Goal: Complete application form: Complete application form

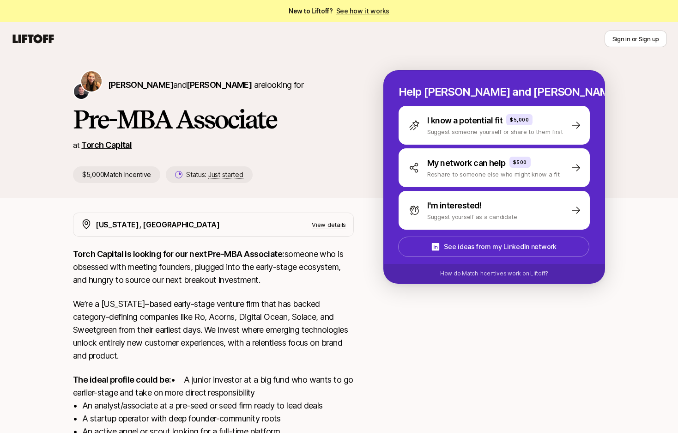
click at [113, 144] on link "Torch Capital" at bounding box center [106, 145] width 50 height 10
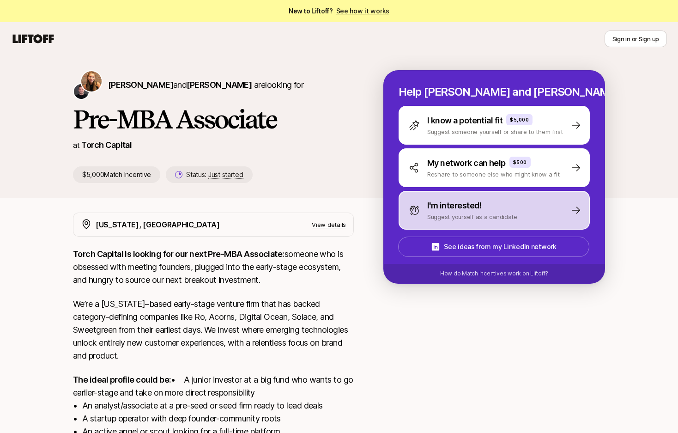
click at [472, 208] on p "I'm interested!" at bounding box center [454, 205] width 55 height 13
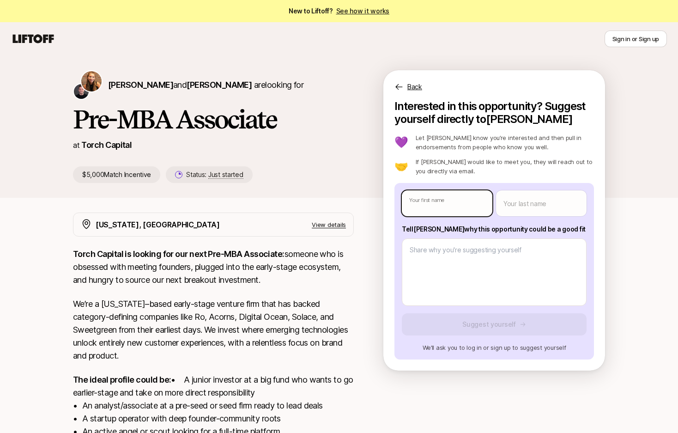
click at [459, 202] on body "New to Liftoff? See how it works Sign in or Sign up Sign in or Sign up [PERSON_…" at bounding box center [339, 216] width 678 height 433
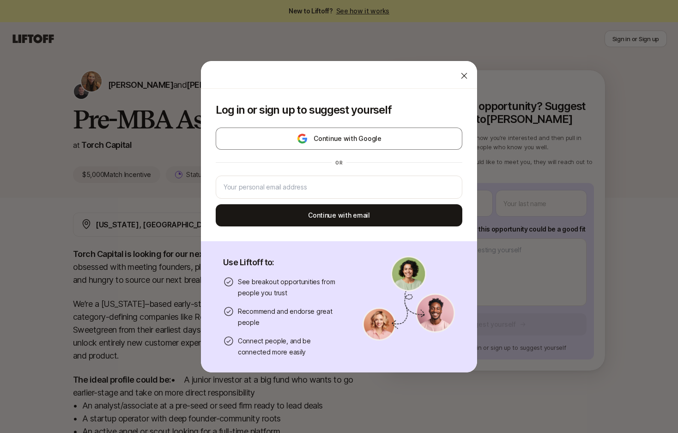
click at [463, 80] on div at bounding box center [464, 76] width 18 height 18
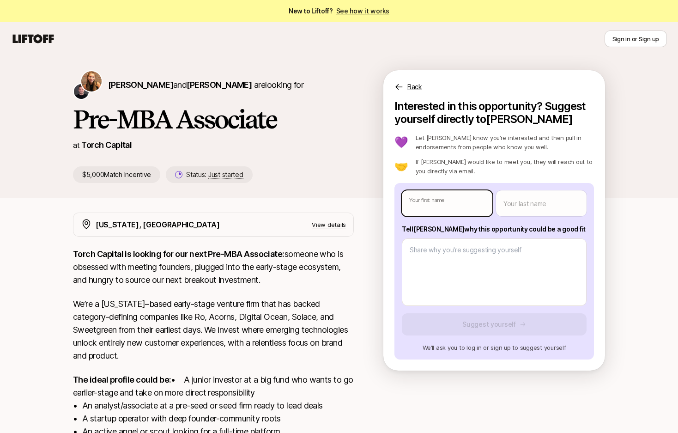
type textarea "x"
click at [426, 199] on body "New to Liftoff? See how it works Sign in or Sign up Sign in or Sign up [PERSON_…" at bounding box center [339, 216] width 678 height 433
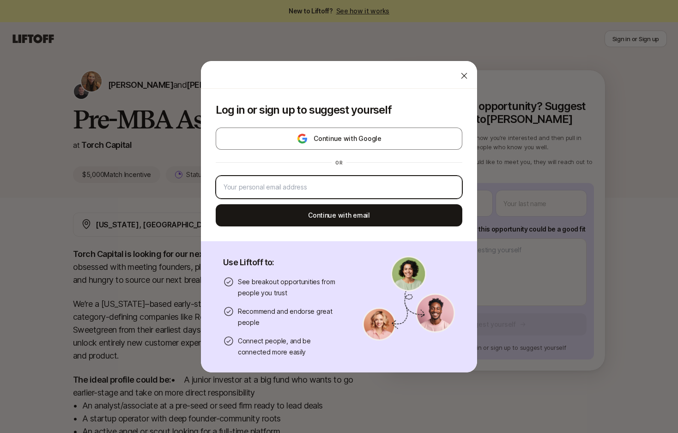
click at [385, 184] on input "email" at bounding box center [339, 187] width 231 height 11
type input "[EMAIL_ADDRESS][DOMAIN_NAME]"
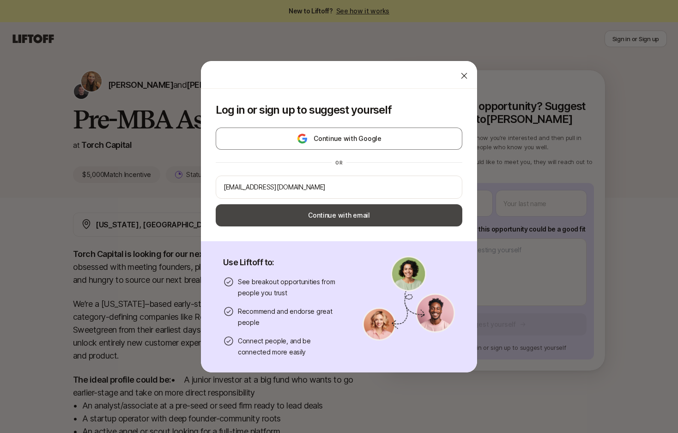
click at [379, 211] on button "Continue with email" at bounding box center [339, 215] width 247 height 22
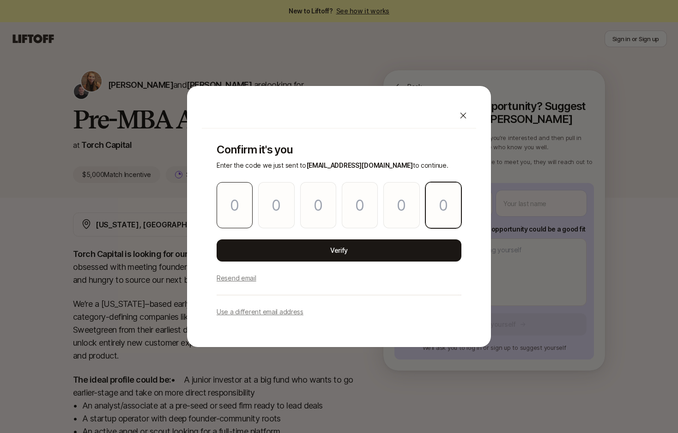
paste input "3"
type input "6"
type input "9"
type input "0"
type input "4"
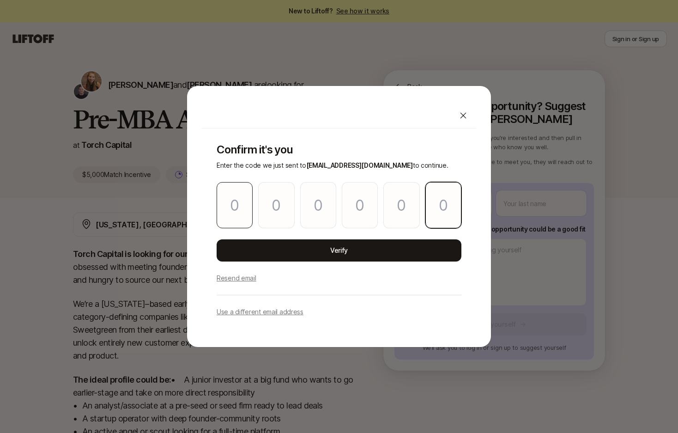
type input "2"
type input "3"
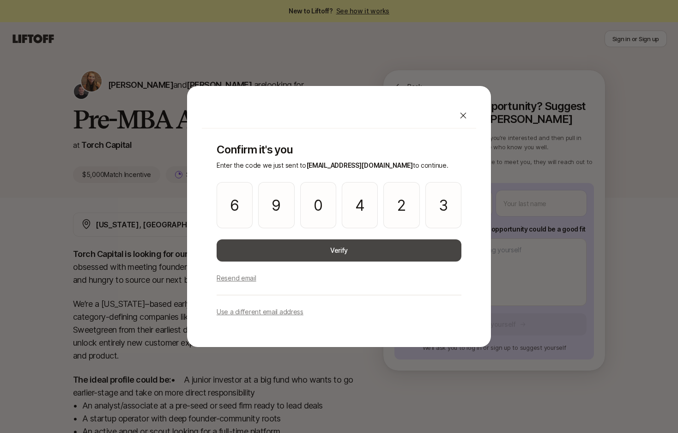
click at [277, 244] on button "Verify" at bounding box center [339, 250] width 245 height 22
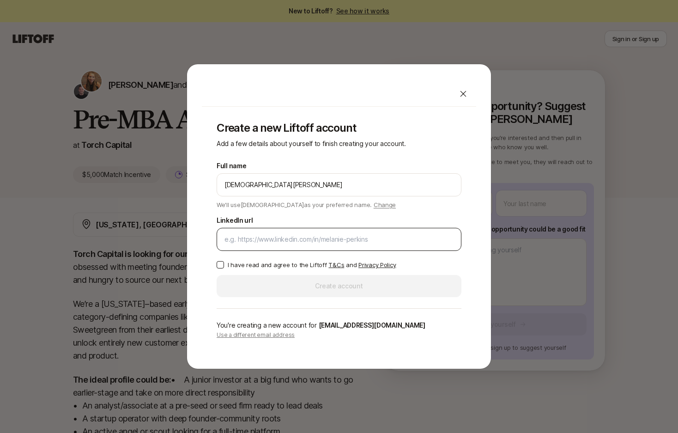
type input "[DEMOGRAPHIC_DATA][PERSON_NAME]"
click at [246, 234] on input "LinkedIn url" at bounding box center [339, 239] width 229 height 11
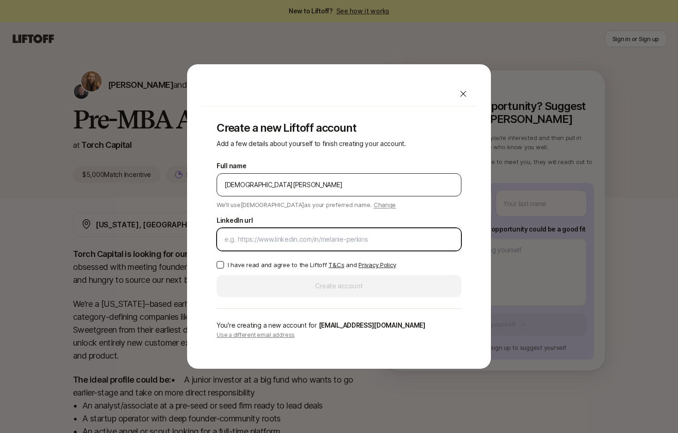
paste input "[URL][DOMAIN_NAME]"
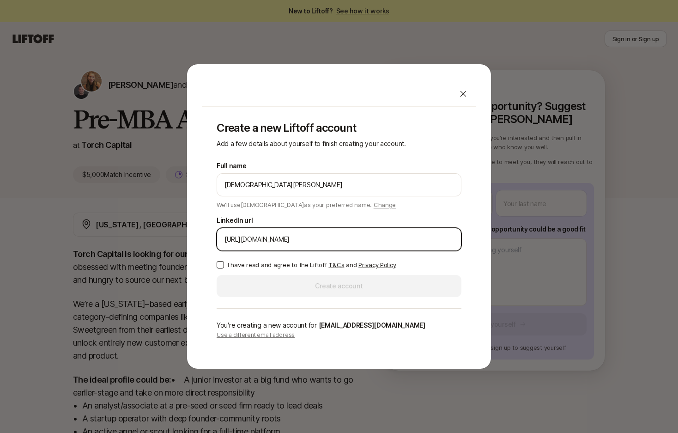
type input "[URL][DOMAIN_NAME]"
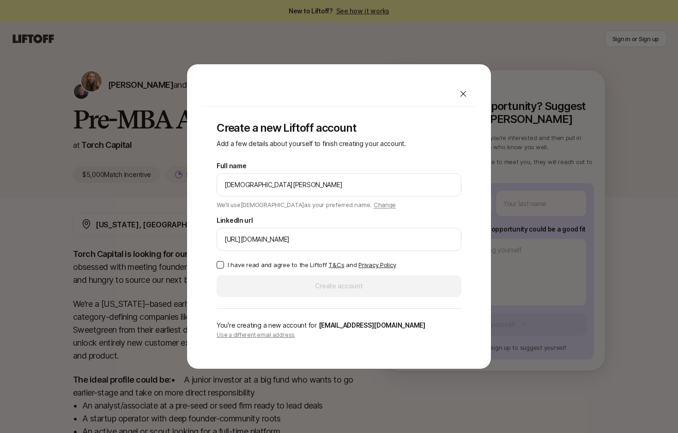
click at [217, 267] on button "I have read and agree to the Liftoff T&Cs and Privacy Policy" at bounding box center [220, 264] width 7 height 7
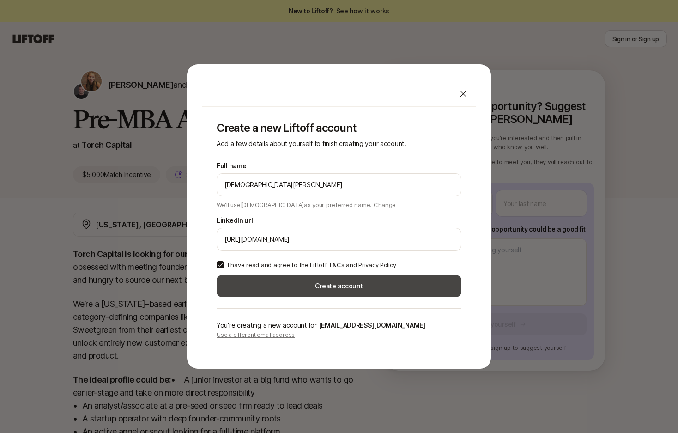
click at [267, 297] on button "Create account" at bounding box center [339, 286] width 245 height 22
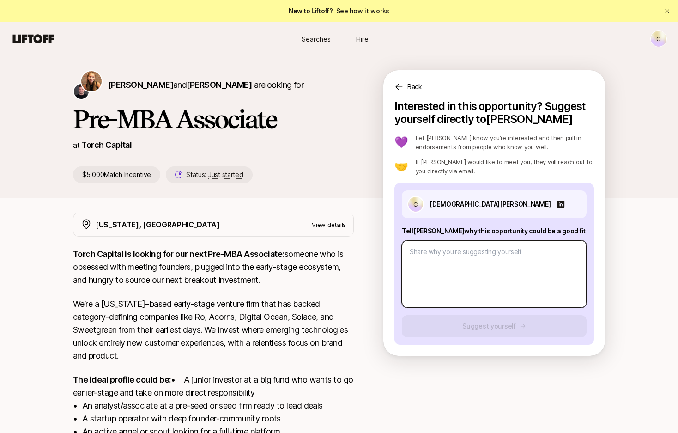
click at [464, 255] on textarea at bounding box center [494, 273] width 185 height 67
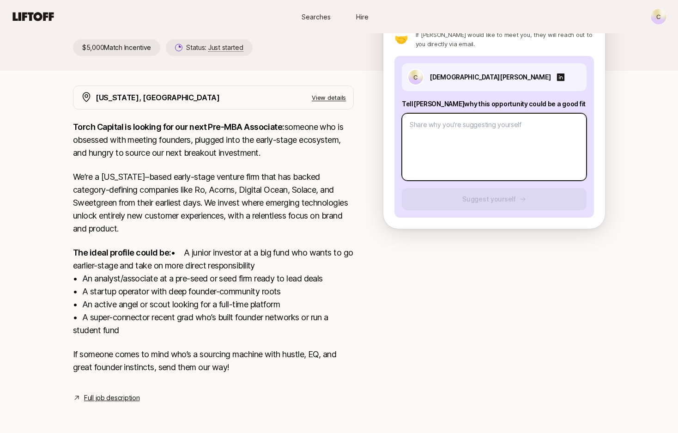
scroll to position [140, 0]
type textarea "x"
type textarea "L"
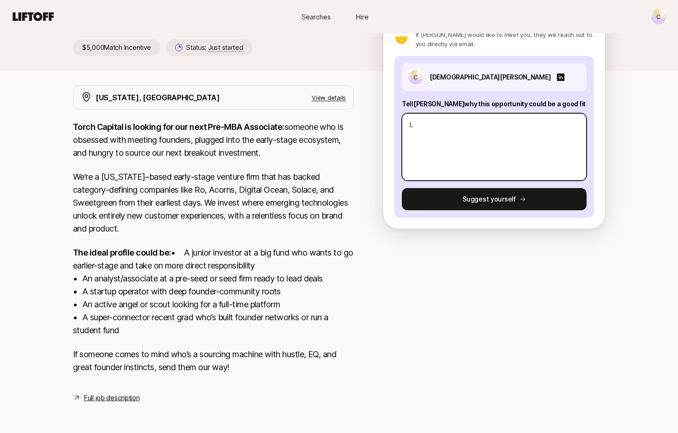
type textarea "x"
type textarea "Lo"
type textarea "x"
type textarea "Lot"
type textarea "x"
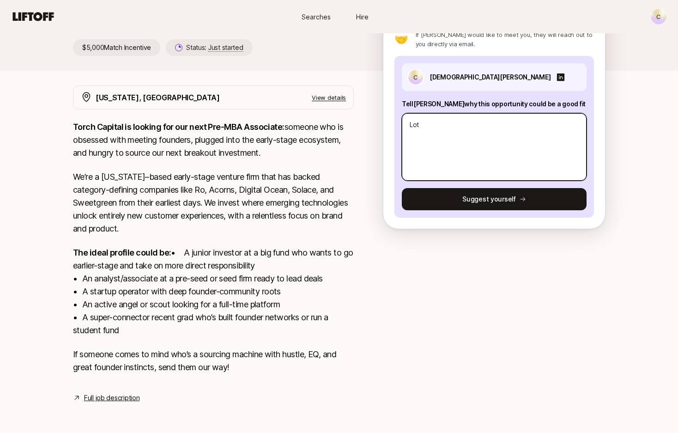
type textarea "Lots"
type textarea "x"
type textarea "Lots"
type textarea "x"
type textarea "Lots of"
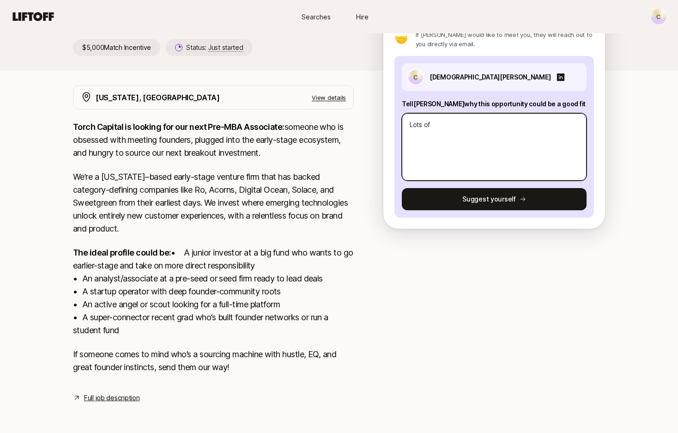
type textarea "x"
type textarea "Lots of"
type textarea "x"
type textarea "Lots of e"
type textarea "x"
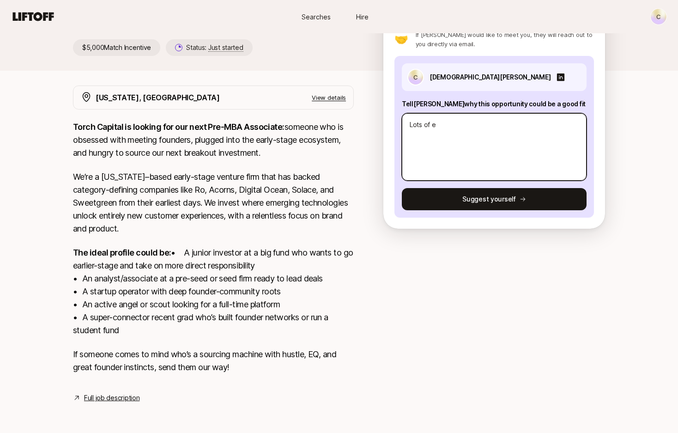
type textarea "Lots of ex"
type textarea "x"
type textarea "Lots of exp"
type textarea "x"
type textarea "Lots of expe"
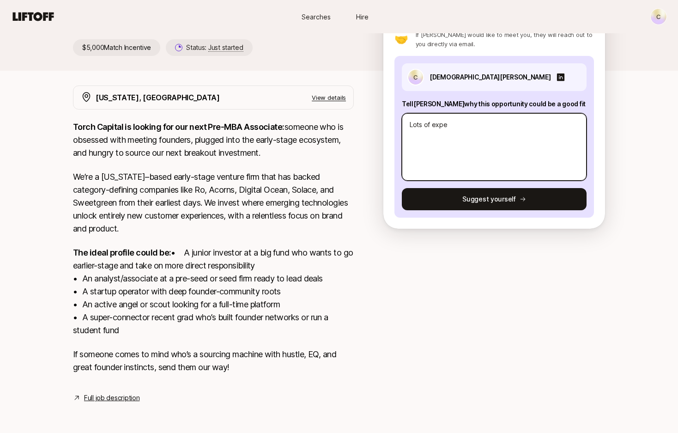
type textarea "x"
type textarea "Lots of exper"
type textarea "x"
type textarea "Lots of experi"
type textarea "x"
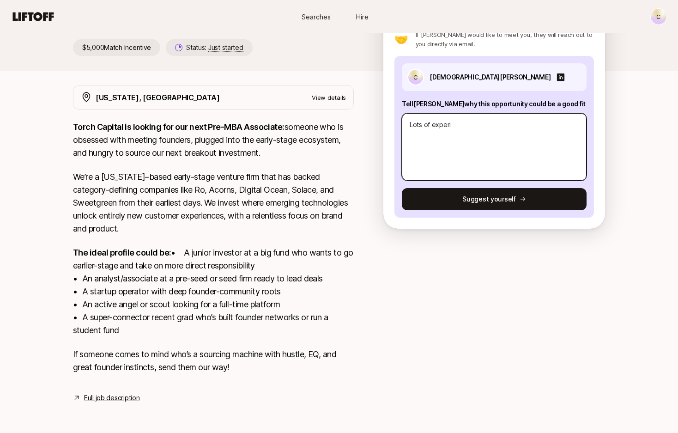
type textarea "Lots of experie"
type textarea "x"
type textarea "Lots of experien"
type textarea "x"
type textarea "Lots of experienc"
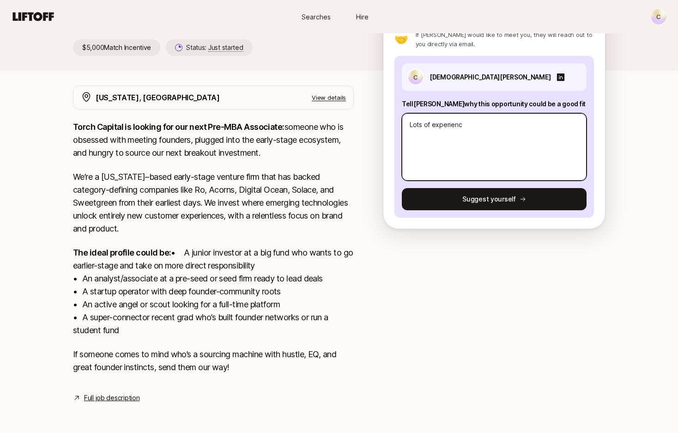
type textarea "x"
type textarea "Lots of experience"
type textarea "x"
type textarea "Lots of experience i"
type textarea "x"
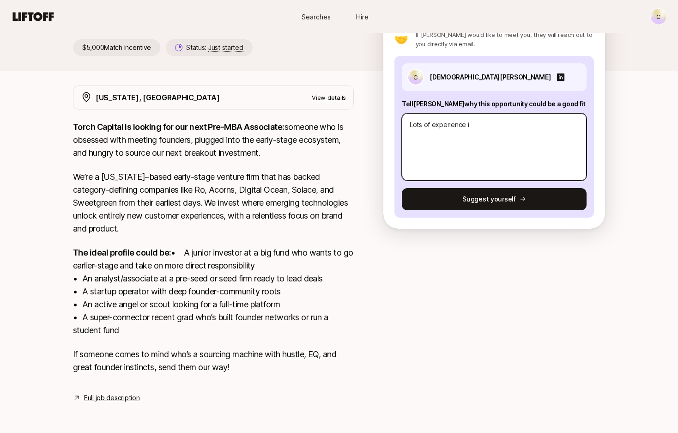
type textarea "Lots of experience in"
type textarea "x"
type textarea "Lots of experience inb"
type textarea "x"
type textarea "Lots of experience inb"
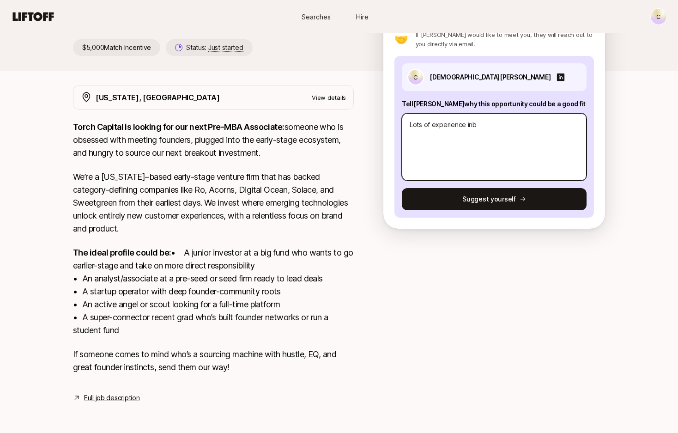
type textarea "x"
type textarea "Lots of experience inb"
type textarea "x"
type textarea "Lots of experience in"
type textarea "x"
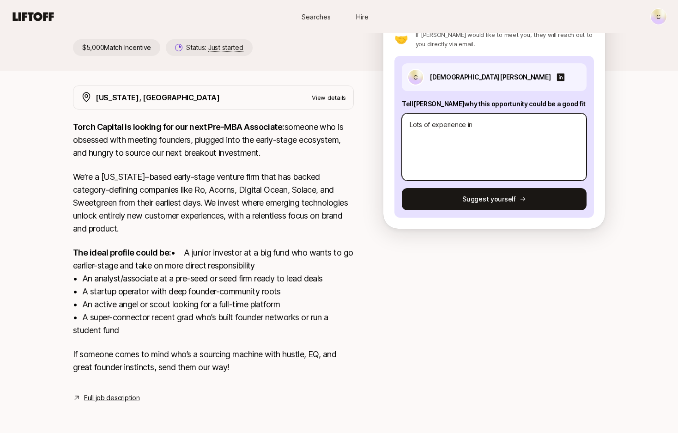
type textarea "Lots of experience in"
type textarea "x"
type textarea "Lots of experience in"
type textarea "x"
type textarea "Lots of experience i"
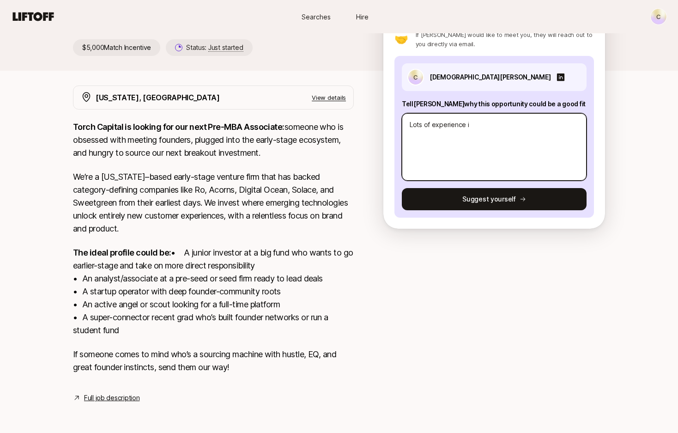
type textarea "x"
type textarea "Lots of experience"
type textarea "x"
type textarea "Lots of experience i"
type textarea "x"
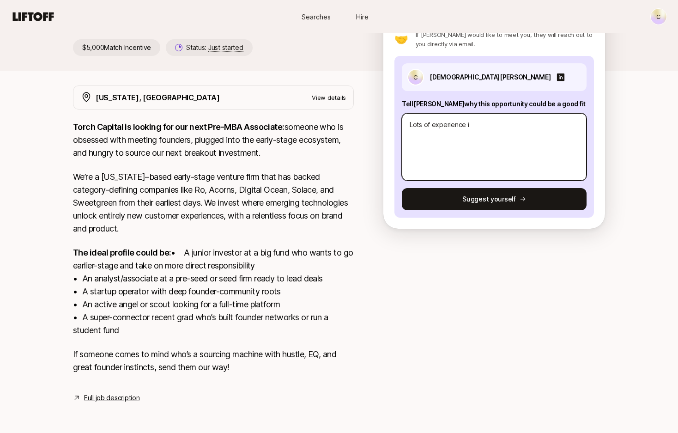
type textarea "Lots of experience in"
type textarea "x"
type textarea "Lots of experience in"
type textarea "x"
type textarea "Lots of experience in th"
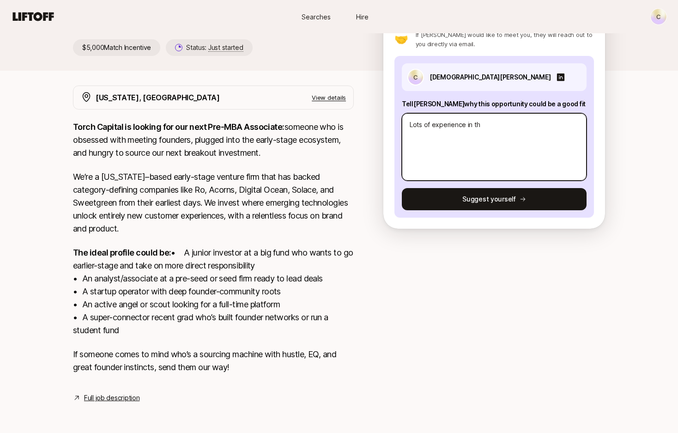
type textarea "x"
type textarea "Lots of experience in the"
type textarea "x"
type textarea "Lots of experience in the"
type textarea "x"
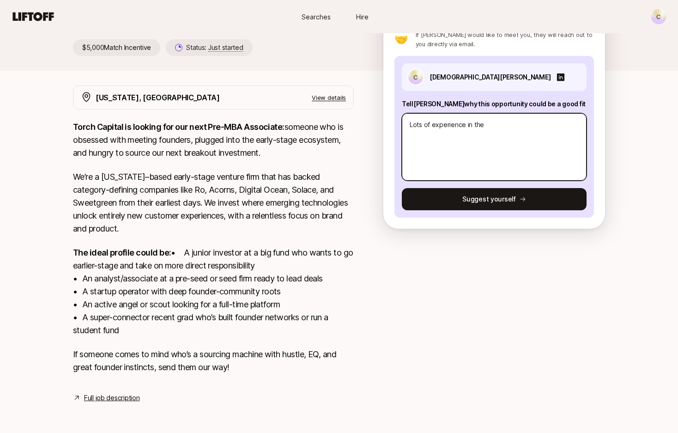
type textarea "Lots of experience in the i"
type textarea "x"
type textarea "Lots of experience in the in"
type textarea "x"
type textarea "Lots of experience in the int"
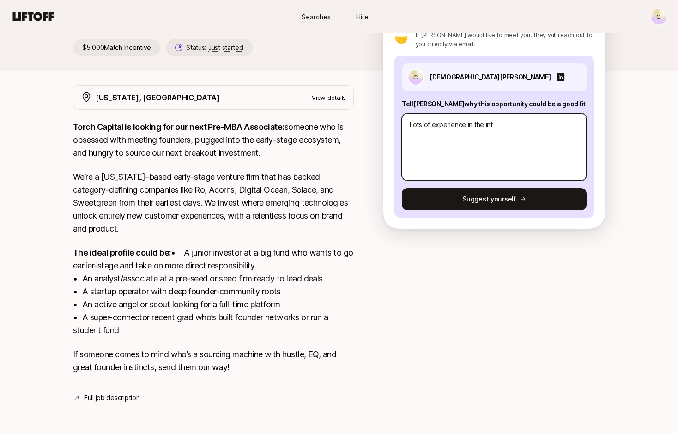
type textarea "x"
type textarea "Lots of experience in the inte"
type textarea "x"
type textarea "Lots of experience in the inter"
type textarea "x"
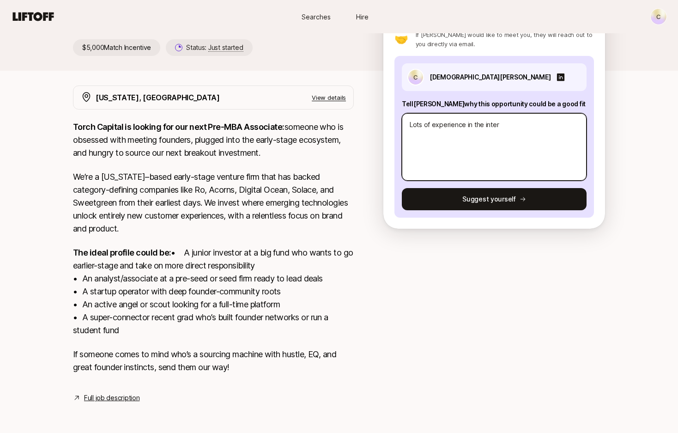
type textarea "Lots of experience in the intere"
type textarea "x"
type textarea "Lots of experience in the interes"
type textarea "x"
type textarea "Lots of experience in the interese"
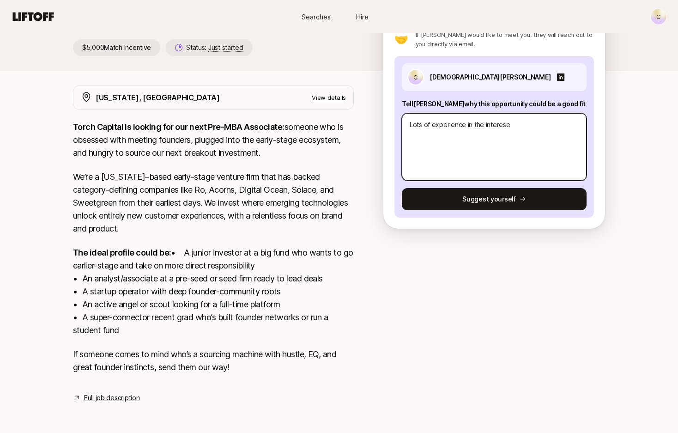
type textarea "x"
type textarea "Lots of experience in the interes"
type textarea "x"
type textarea "Lots of experience in the intere"
type textarea "x"
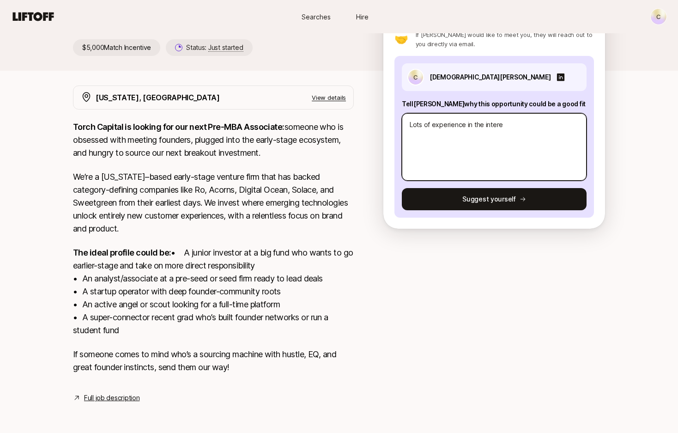
type textarea "Lots of experience in the inter"
type textarea "x"
type textarea "Lots of experience in the inte"
type textarea "x"
type textarea "Lots of experience in the int"
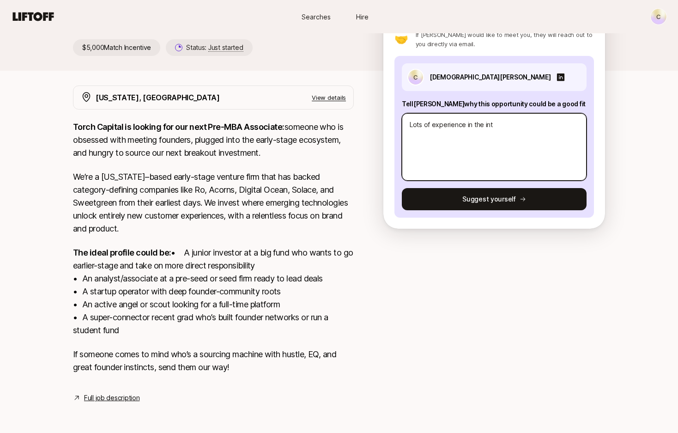
type textarea "x"
type textarea "Lots of experience in the in"
type textarea "x"
type textarea "Lots of experience in the i"
type textarea "x"
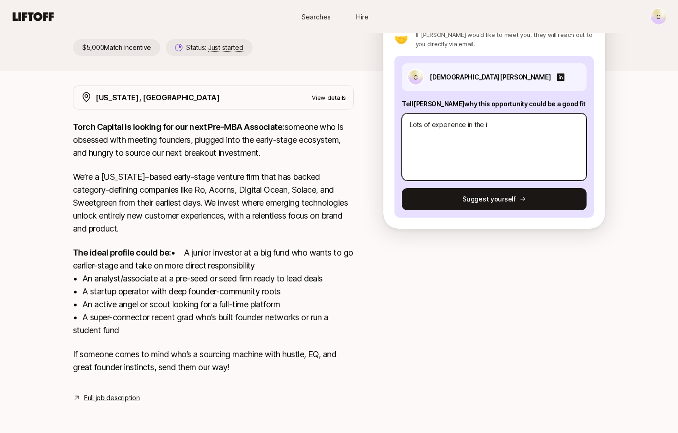
type textarea "Lots of experience in the"
type textarea "x"
type textarea "Lots of experience in the"
type textarea "x"
type textarea "Lots of experience in th"
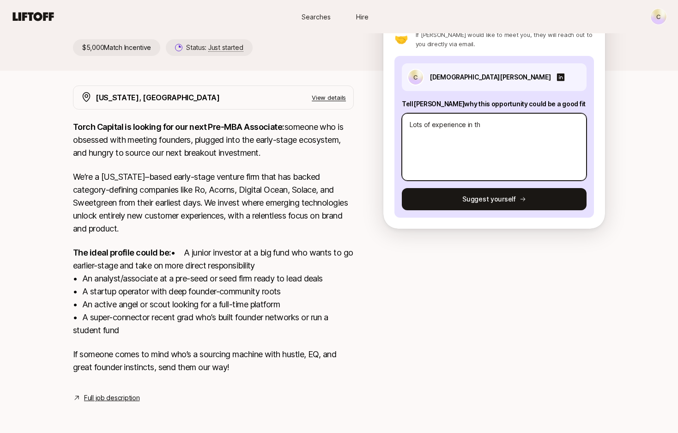
type textarea "x"
type textarea "Lots of experience in t"
type textarea "x"
type textarea "Lots of experience in"
type textarea "x"
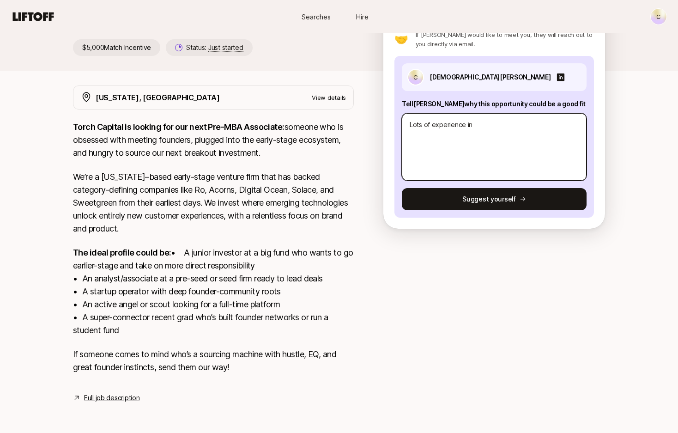
type textarea "Lots of experience in"
type textarea "x"
type textarea "Lots of experience i"
type textarea "x"
type textarea "Lots of experience"
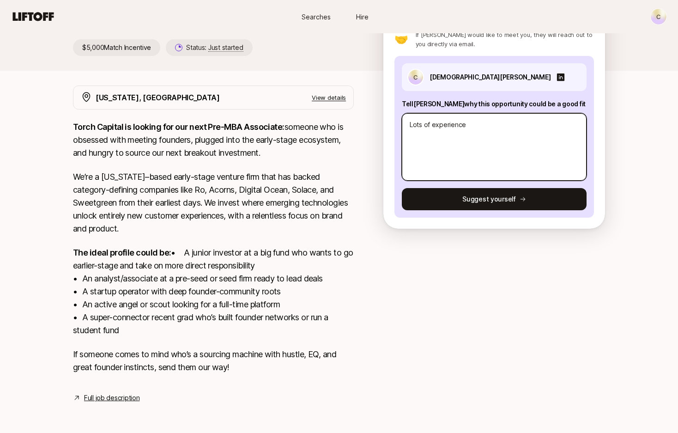
type textarea "x"
type textarea "Lots of experience w"
type textarea "x"
type textarea "Lots of experience wi"
type textarea "x"
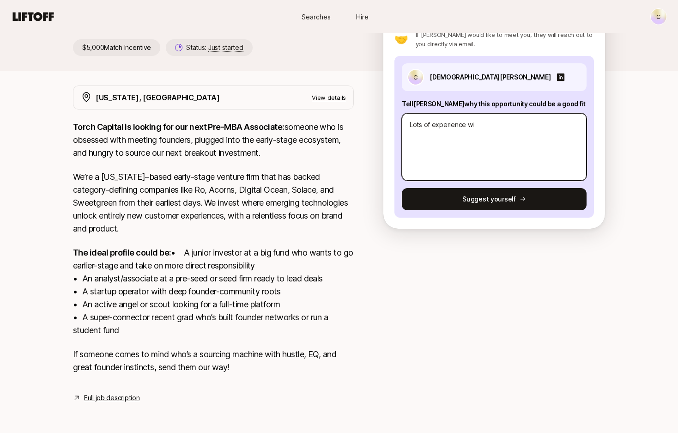
type textarea "Lots of experience wit"
type textarea "x"
type textarea "Lots of experience with"
type textarea "x"
type textarea "Lots of experience withi"
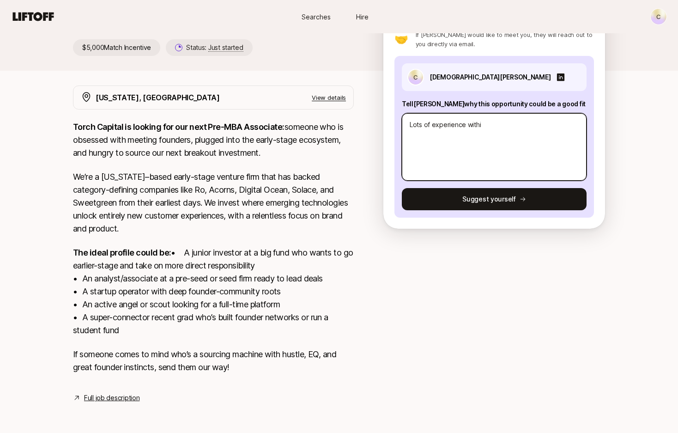
type textarea "x"
type textarea "Lots of experience within"
type textarea "x"
type textarea "Lots of experience within t"
type textarea "x"
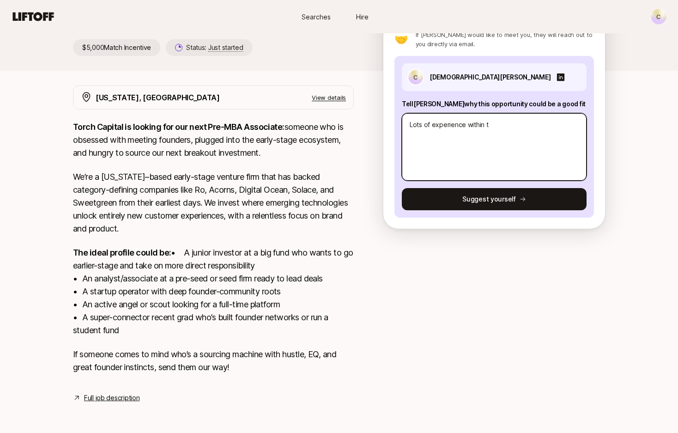
type textarea "Lots of experience within th"
type textarea "x"
type textarea "Lots of experience within the"
type textarea "x"
type textarea "Lots of experience within the"
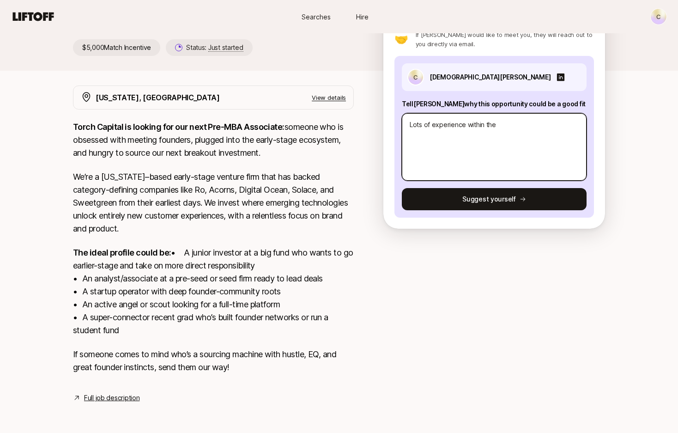
type textarea "x"
type textarea "Lots of experience within the e"
type textarea "x"
type textarea "Lots of experience within the ex"
type textarea "x"
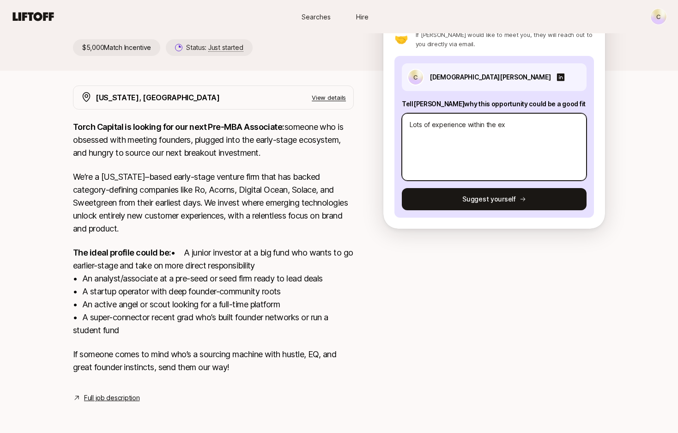
type textarea "Lots of experience within the exp"
type textarea "x"
type textarea "Lots of experience within the ex"
type textarea "x"
type textarea "Lots of experience within the e"
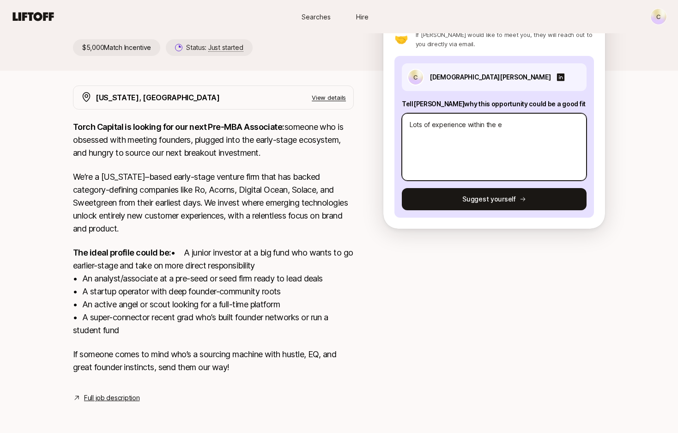
type textarea "x"
type textarea "Lots of experience within the"
type textarea "x"
type textarea "Lots of experience within the i"
type textarea "x"
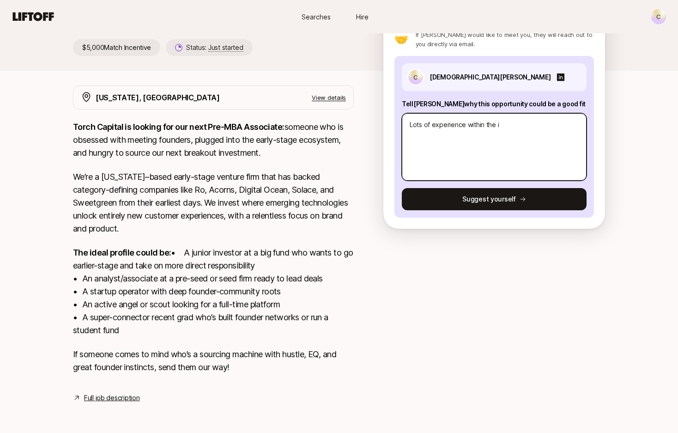
type textarea "Lots of experience within the in"
type textarea "x"
type textarea "Lots of experience within the int"
type textarea "x"
type textarea "Lots of experience within the inte"
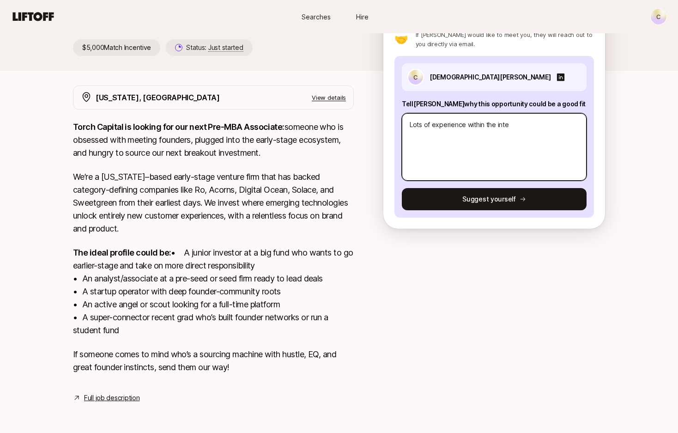
type textarea "x"
type textarea "Lots of experience within the inter"
type textarea "x"
type textarea "Lots of experience within the inters"
type textarea "x"
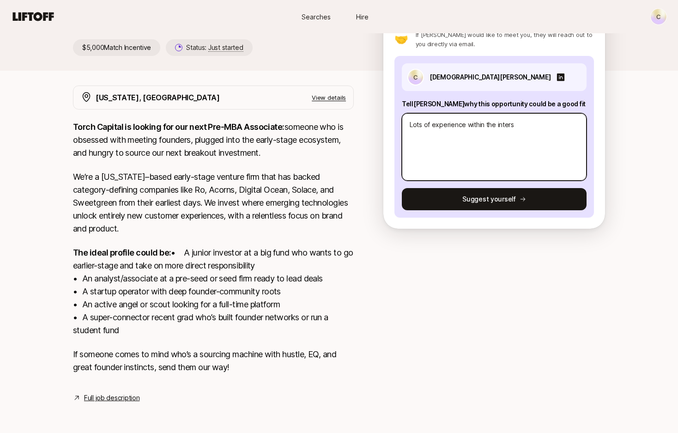
type textarea "Lots of experience within the interse"
type textarea "x"
type textarea "Lots of experience within the intersec"
type textarea "x"
type textarea "Lots of experience within the intersect"
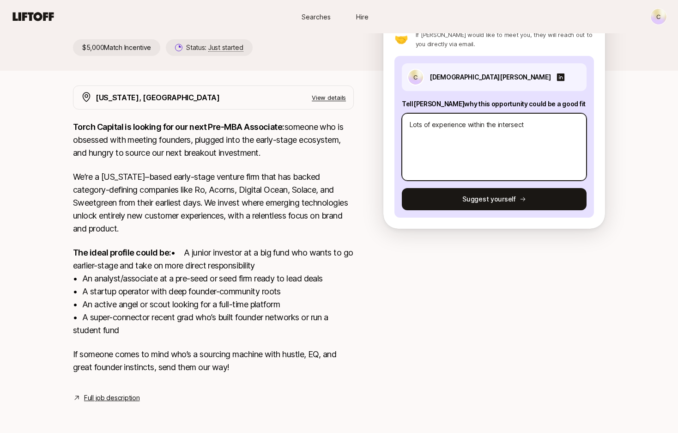
type textarea "x"
type textarea "Lots of experience within the intersecti"
type textarea "x"
type textarea "Lots of experience within the intersectio"
type textarea "x"
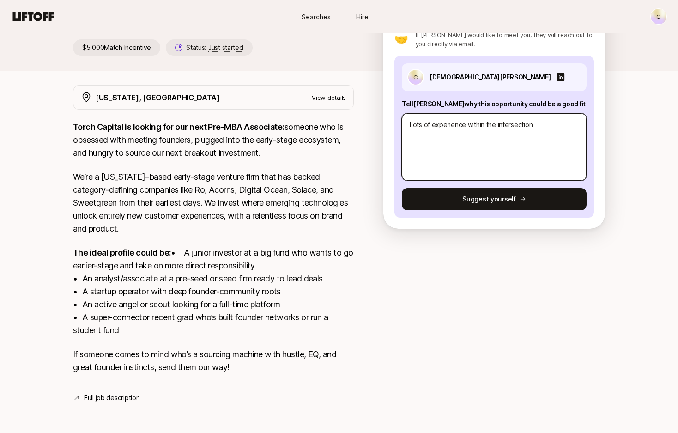
type textarea "Lots of experience within the intersection"
type textarea "x"
type textarea "Lots of experience within the intersection"
type textarea "x"
type textarea "Lots of experience within the intersections"
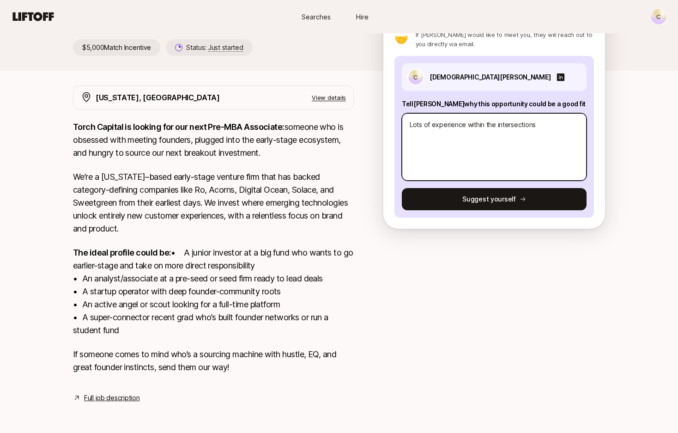
type textarea "x"
type textarea "Lots of experience within the intersections"
type textarea "x"
type textarea "Lots of experience within the intersections o"
type textarea "x"
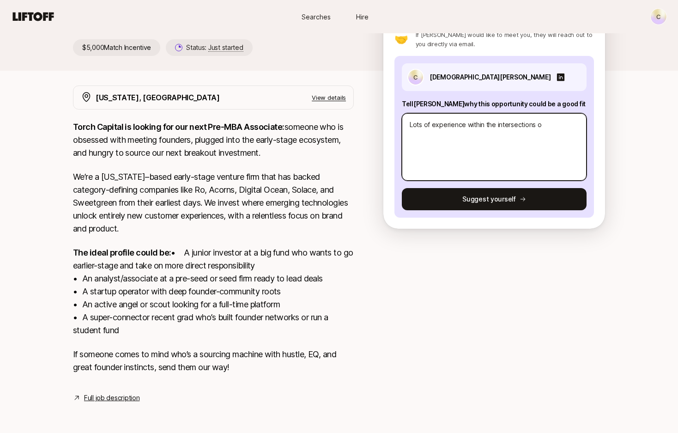
type textarea "Lots of experience within the intersections of"
type textarea "x"
type textarea "Lots of experience within the intersections of"
type textarea "x"
type textarea "Lots of experience within the intersections of v"
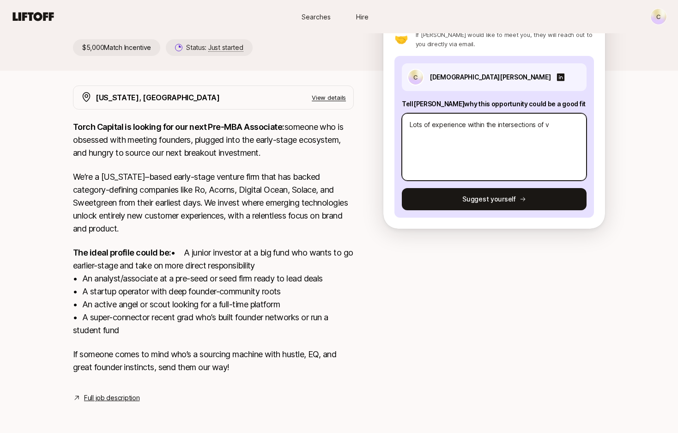
type textarea "x"
type textarea "Lots of experience within the intersections of ve"
type textarea "x"
type textarea "Lots of experience within the intersections of ven"
click at [434, 113] on textarea "Lots of experience within the intersections of venture" at bounding box center [494, 146] width 185 height 67
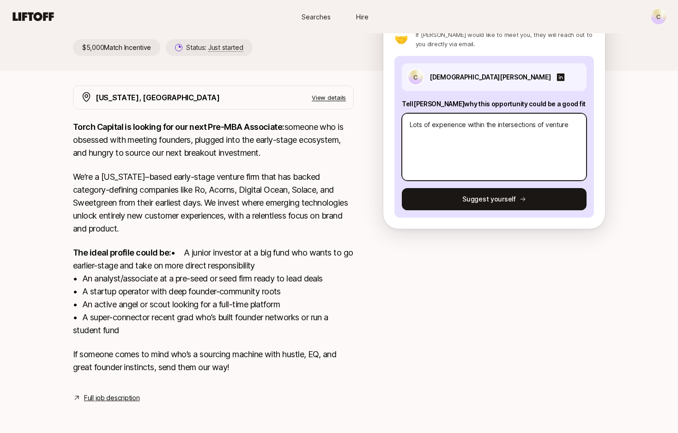
click at [432, 113] on textarea "Lots of experience within the intersections of venture" at bounding box center [494, 146] width 185 height 67
click at [569, 113] on textarea "Lots of experience within the intersections of venture" at bounding box center [494, 146] width 185 height 67
click at [428, 126] on textarea "Lots of experience within the intersections of venture, sports and ecosystems." at bounding box center [494, 146] width 185 height 67
click at [482, 126] on textarea "Lots of experience within the intersections of venture, sports and ecosystems." at bounding box center [494, 146] width 185 height 67
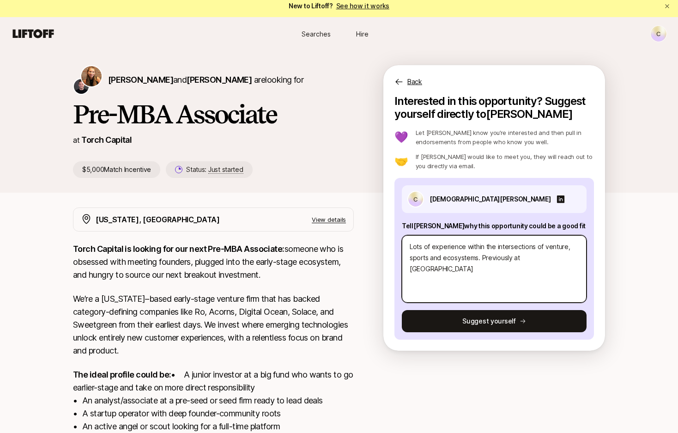
scroll to position [0, 0]
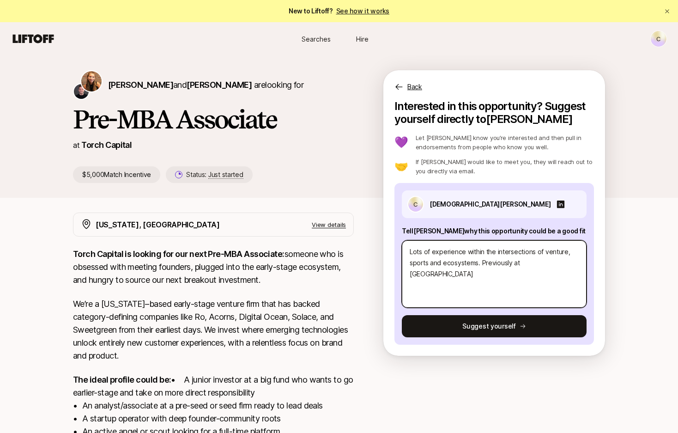
click at [545, 260] on textarea "Lots of experience within the intersections of venture, sports and ecosystems. …" at bounding box center [494, 273] width 185 height 67
drag, startPoint x: 545, startPoint y: 263, endPoint x: 481, endPoint y: 264, distance: 63.3
click at [481, 264] on textarea "Lots of experience within the intersections of venture, sports and ecosystems. …" at bounding box center [494, 273] width 185 height 67
click at [482, 264] on textarea "Lots of experience within the intersections of venture, sports and ecosystems. …" at bounding box center [494, 273] width 185 height 67
click at [482, 265] on textarea "Lots of experience within the intersections of venture, sports and ecosystems. …" at bounding box center [494, 273] width 185 height 67
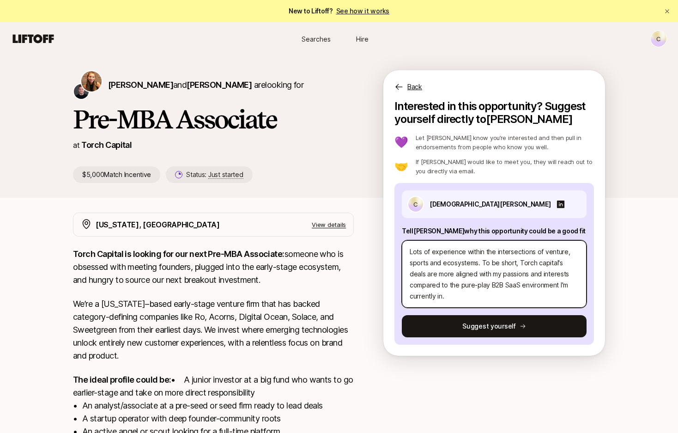
click at [501, 298] on textarea "Lots of experience within the intersections of venture, sports and ecosystems. …" at bounding box center [494, 273] width 185 height 67
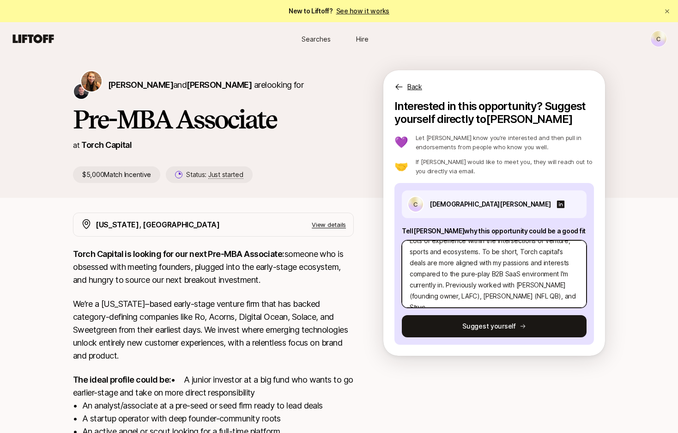
scroll to position [22, 0]
click at [559, 271] on textarea "Lots of experience within the intersections of venture, sports and ecosystems. …" at bounding box center [494, 273] width 185 height 67
drag, startPoint x: 447, startPoint y: 284, endPoint x: 410, endPoint y: 286, distance: 36.6
click at [410, 286] on textarea "Lots of experience within the intersections of venture, sports and ecosystems. …" at bounding box center [494, 273] width 185 height 67
click at [478, 284] on textarea "Lots of experience within the intersections of venture, sports and ecosystems. …" at bounding box center [494, 273] width 185 height 67
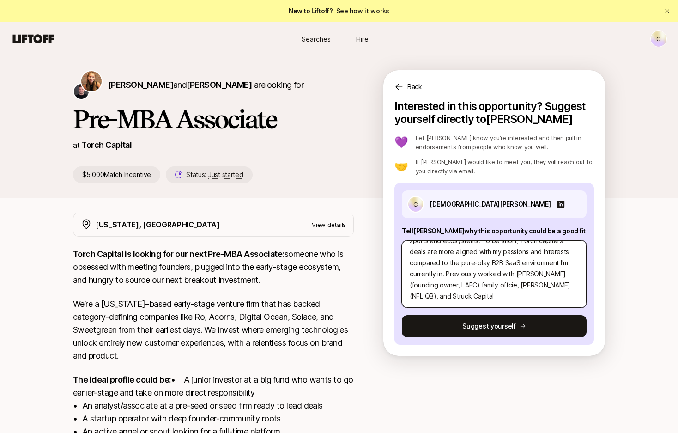
click at [421, 297] on textarea "Lots of experience within the intersections of venture, sports and ecosystems. …" at bounding box center [494, 273] width 185 height 67
click at [437, 300] on textarea "Lots of experience within the intersections of venture, sports and ecosystems. …" at bounding box center [494, 273] width 185 height 67
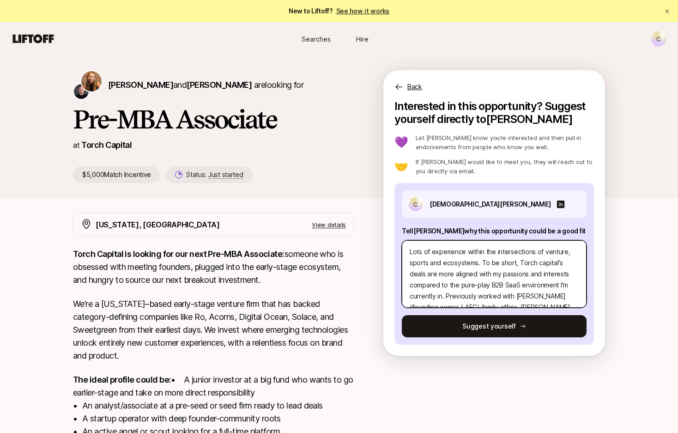
drag, startPoint x: 470, startPoint y: 299, endPoint x: 348, endPoint y: 157, distance: 187.1
click at [348, 157] on div "[PERSON_NAME] and [PERSON_NAME] are looking for Pre-MBA Associate at Torch Capi…" at bounding box center [339, 126] width 532 height 113
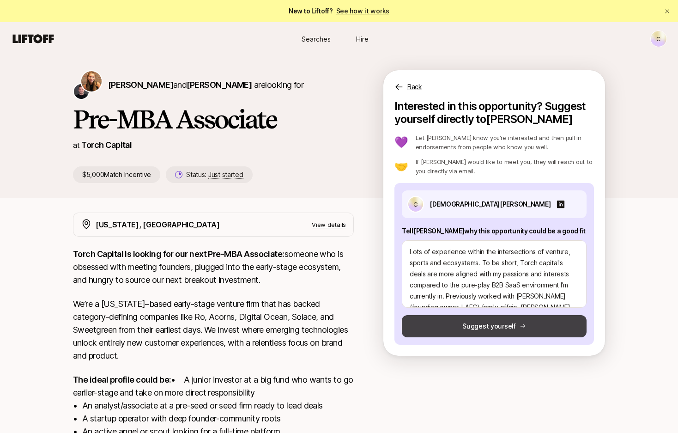
click at [448, 324] on button "Suggest yourself" at bounding box center [494, 326] width 185 height 22
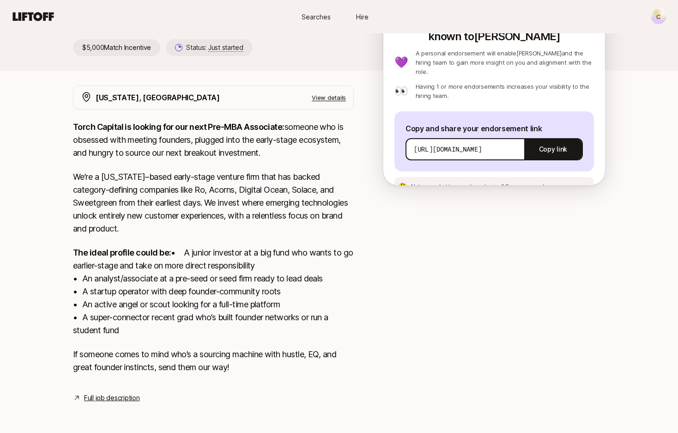
scroll to position [140, 0]
click at [124, 396] on link "Full job description" at bounding box center [111, 397] width 55 height 11
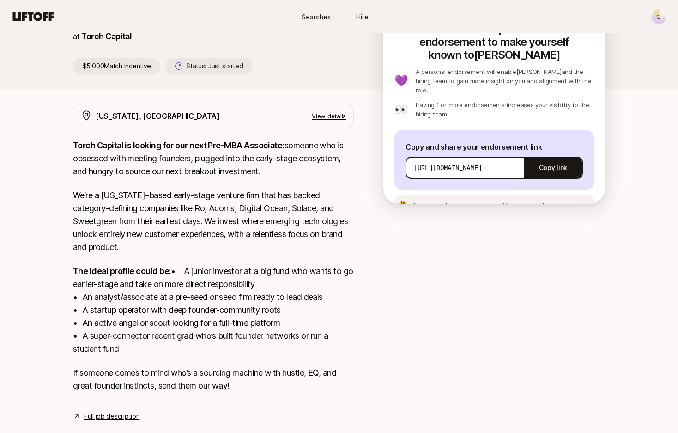
scroll to position [0, 0]
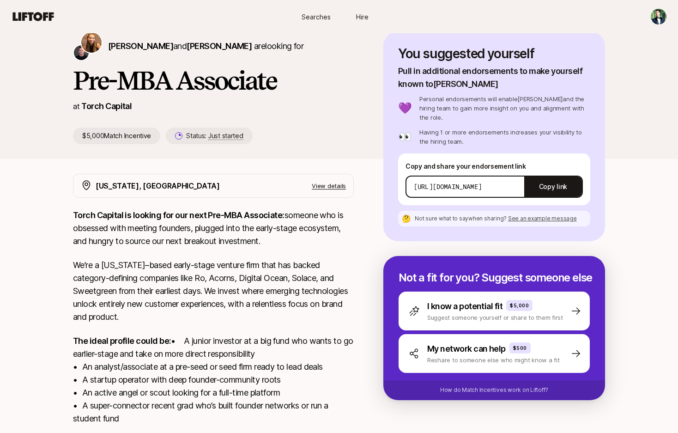
scroll to position [38, 0]
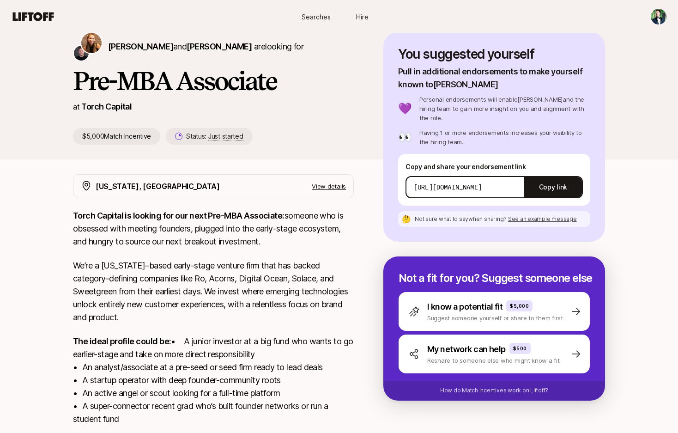
click at [514, 215] on span "See an example message" at bounding box center [542, 218] width 69 height 7
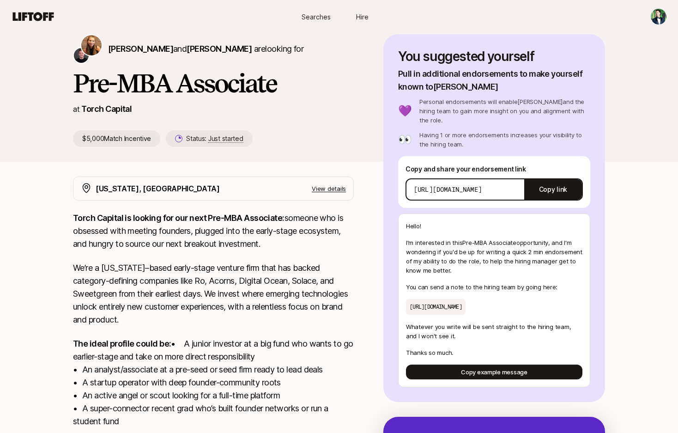
scroll to position [0, 0]
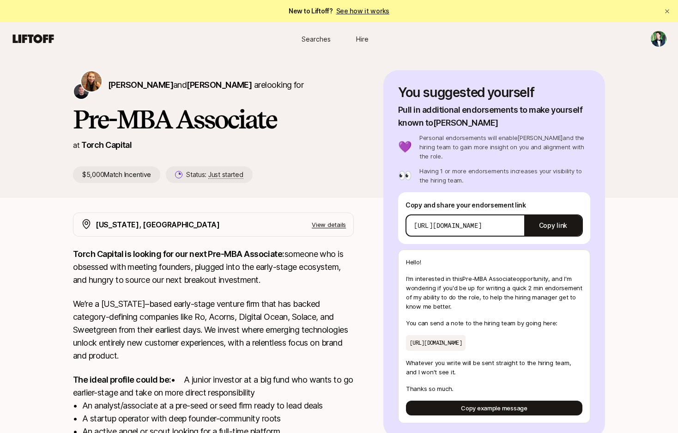
click at [201, 355] on p "We’re a [US_STATE]–based early-stage venture firm that has backed category-defi…" at bounding box center [213, 330] width 281 height 65
